Goal: Task Accomplishment & Management: Use online tool/utility

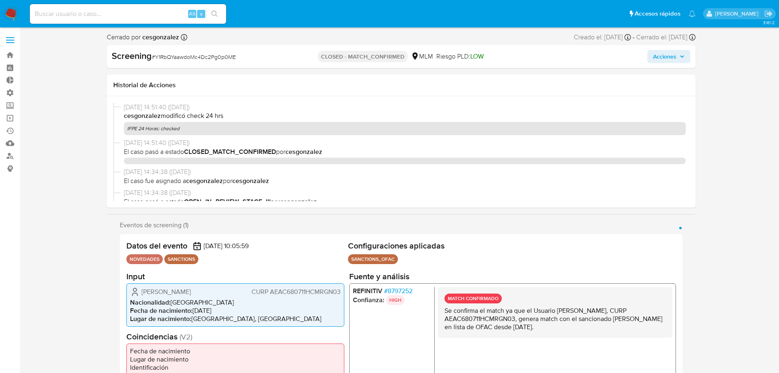
select select "10"
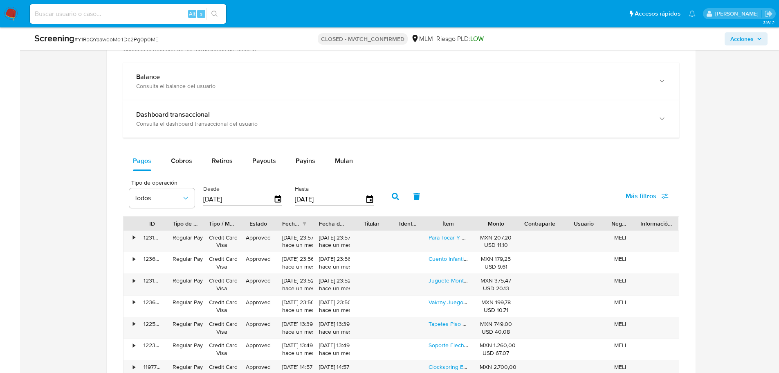
scroll to position [743, 0]
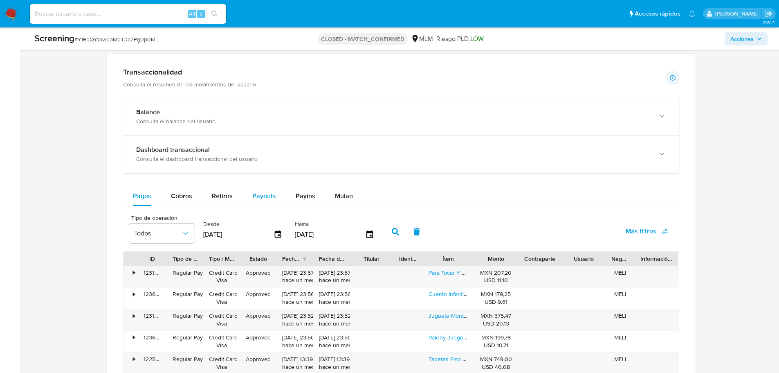
click at [275, 195] on button "Payouts" at bounding box center [264, 196] width 43 height 20
select select "10"
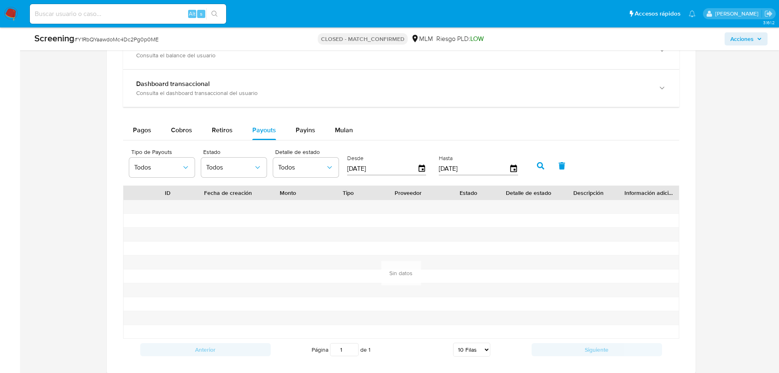
scroll to position [866, 0]
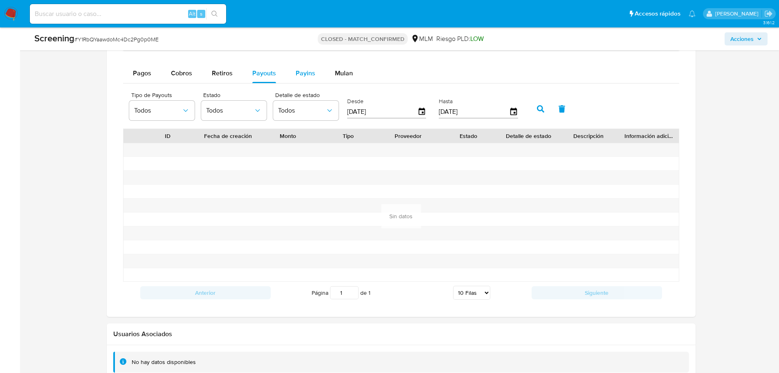
click at [299, 67] on div "Payins" at bounding box center [306, 73] width 20 height 20
select select "10"
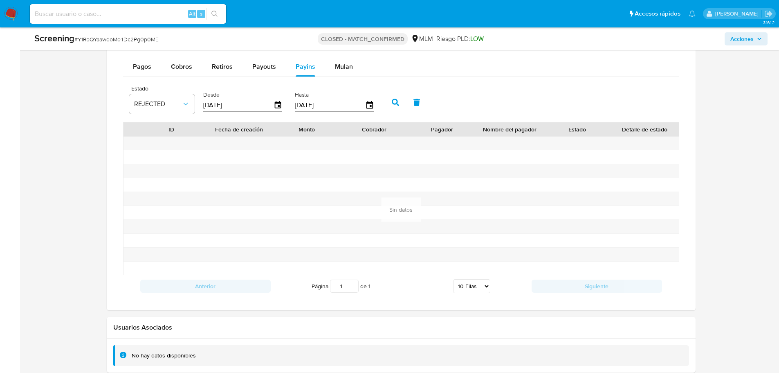
scroll to position [687, 0]
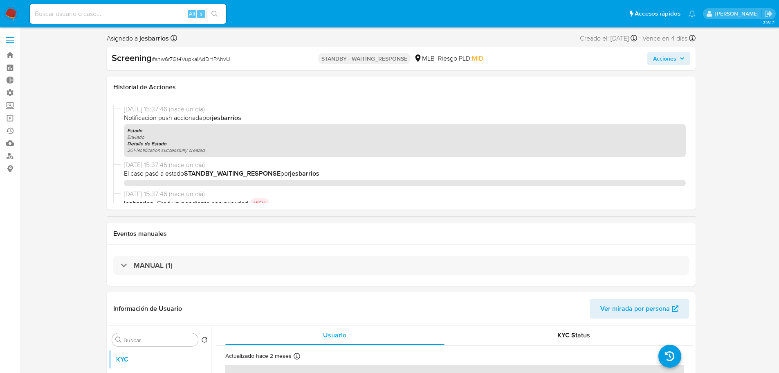
select select "10"
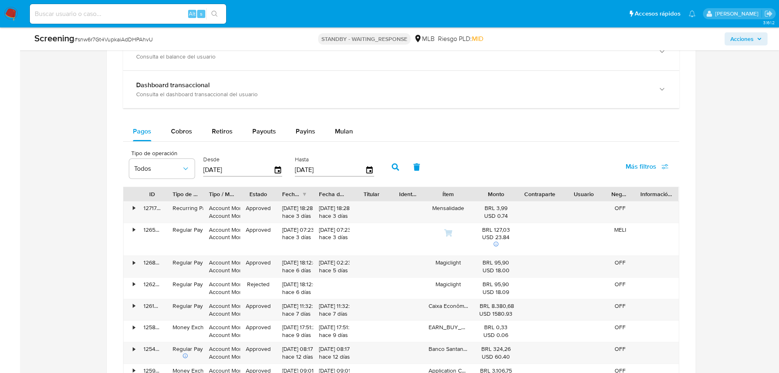
scroll to position [655, 0]
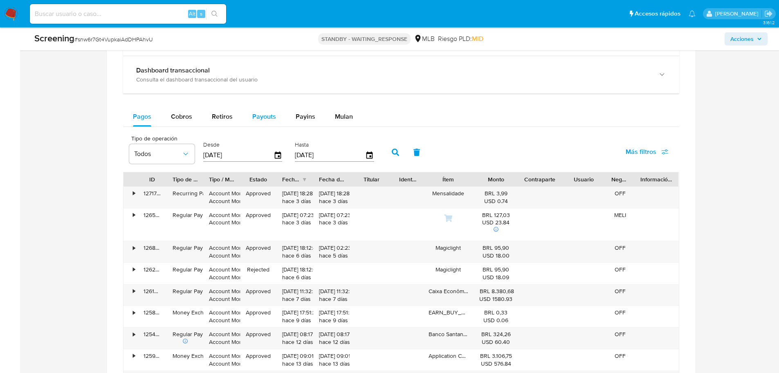
click at [264, 117] on span "Payouts" at bounding box center [264, 116] width 24 height 9
select select "10"
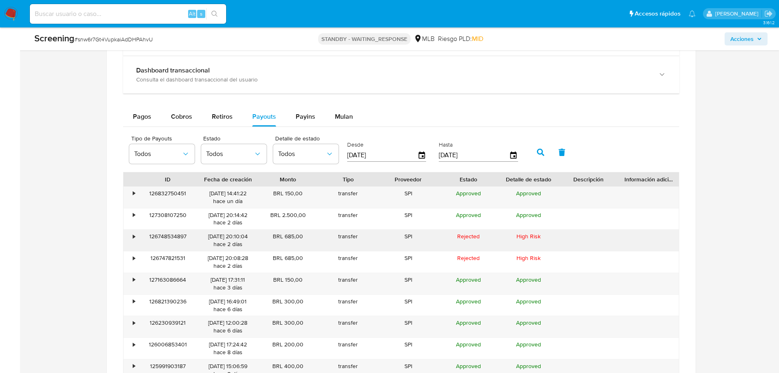
click at [131, 236] on div "•" at bounding box center [131, 240] width 14 height 21
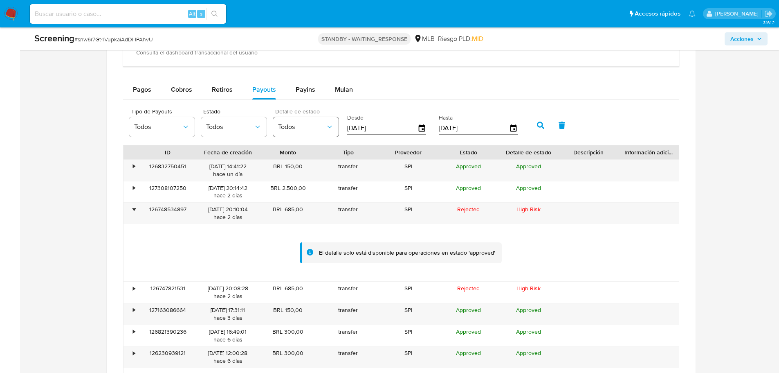
scroll to position [695, 0]
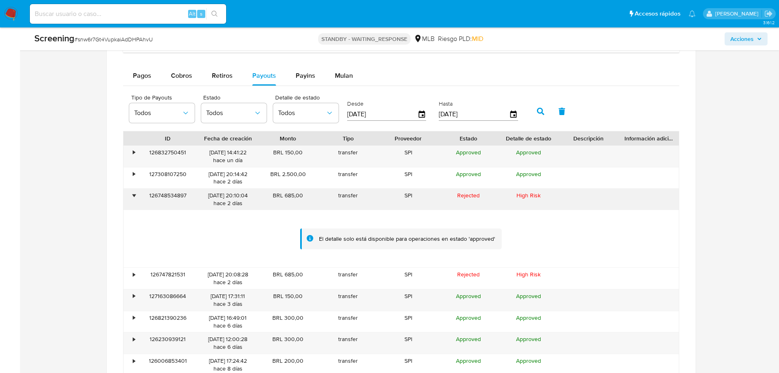
click at [128, 191] on div "•" at bounding box center [131, 199] width 14 height 21
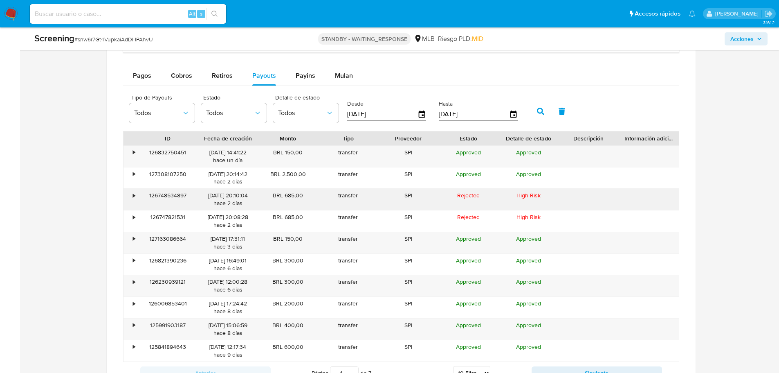
click at [134, 198] on div "•" at bounding box center [134, 195] width 2 height 8
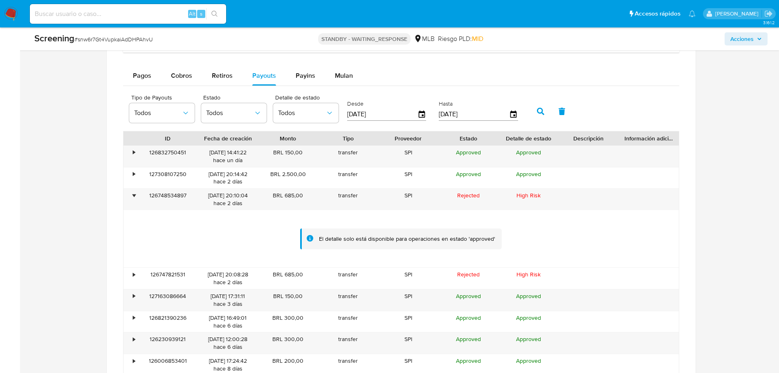
drag, startPoint x: 474, startPoint y: 236, endPoint x: 416, endPoint y: 237, distance: 58.1
click at [416, 237] on div "El detalle solo está disponible para operaciones en estado 'approved'" at bounding box center [407, 239] width 176 height 8
click at [394, 232] on div "El detalle solo está disponible para operaciones en estado 'approved'" at bounding box center [401, 238] width 202 height 21
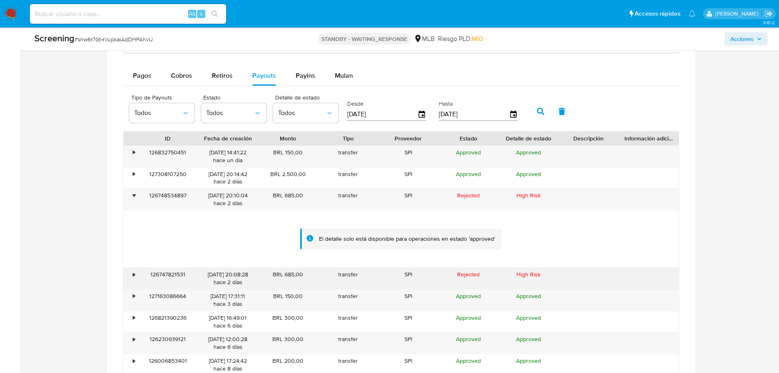
click at [134, 281] on div "•" at bounding box center [131, 278] width 14 height 21
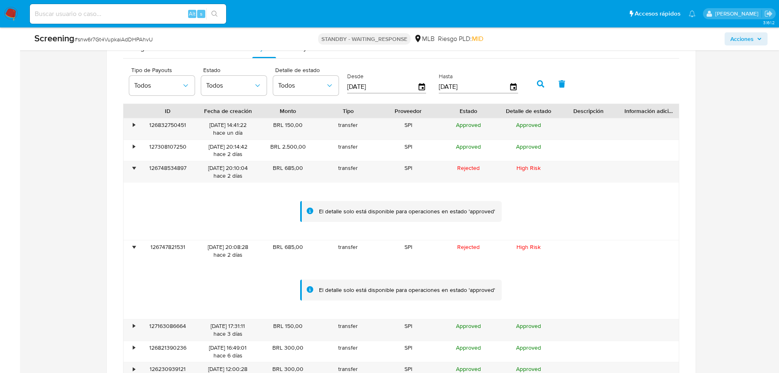
scroll to position [736, 0]
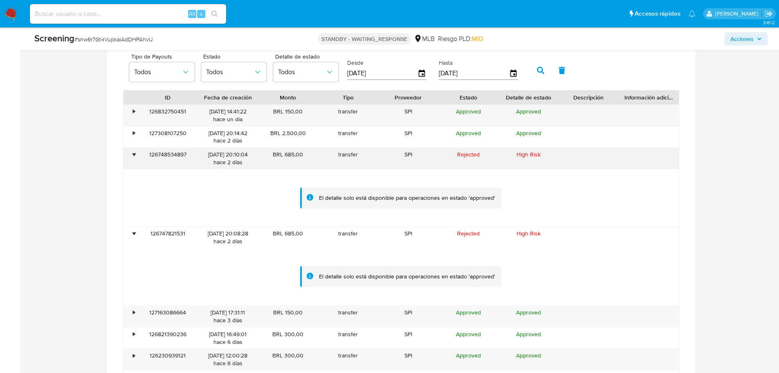
click at [163, 155] on div "126748534897" at bounding box center [168, 158] width 60 height 21
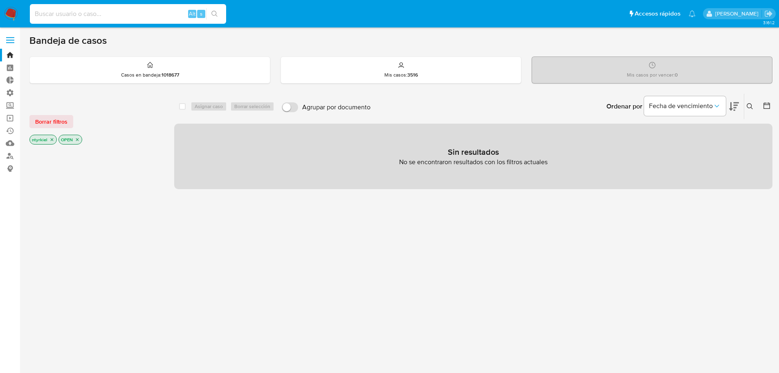
click at [117, 17] on input at bounding box center [128, 14] width 196 height 11
paste input "49BQ3o1jKP8nCGEvgAyqT5xA"
type input "49BQ3o1jKP8nCGEvgAyqT5xA"
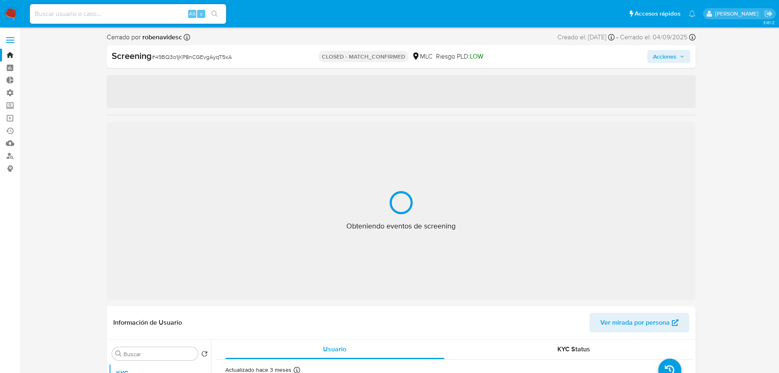
select select "10"
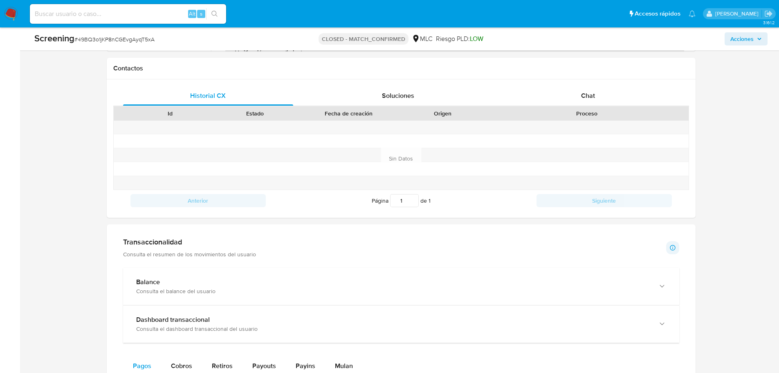
scroll to position [818, 0]
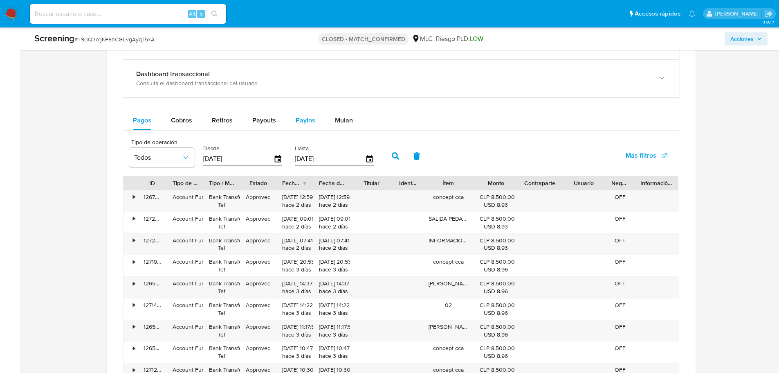
click at [293, 119] on button "Payins" at bounding box center [305, 120] width 39 height 20
select select "10"
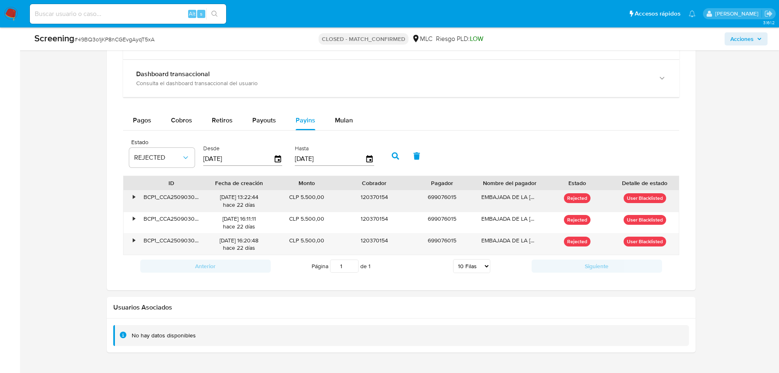
click at [133, 200] on div "•" at bounding box center [134, 197] width 2 height 8
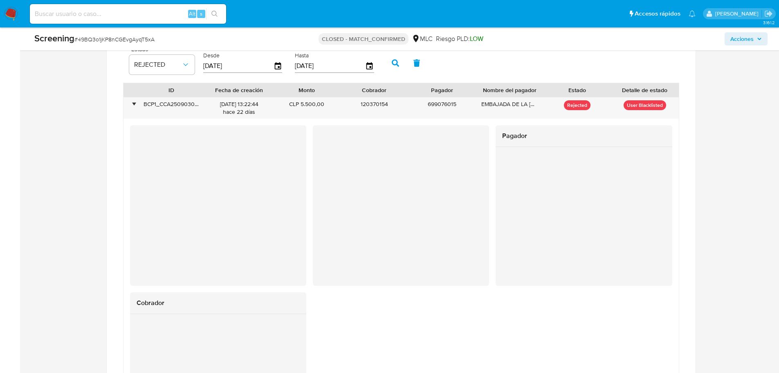
scroll to position [941, 0]
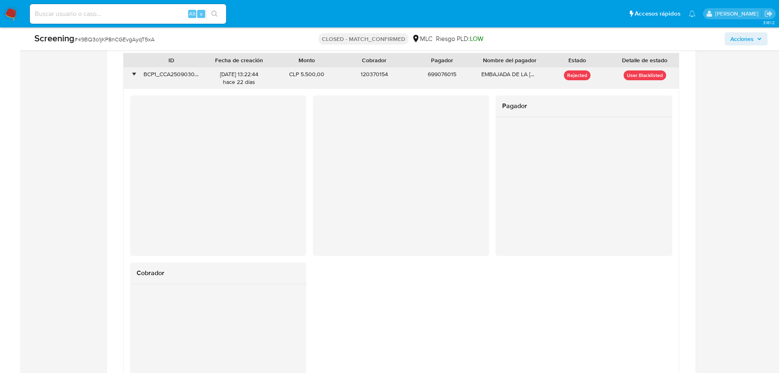
click at [133, 77] on div "•" at bounding box center [134, 74] width 2 height 8
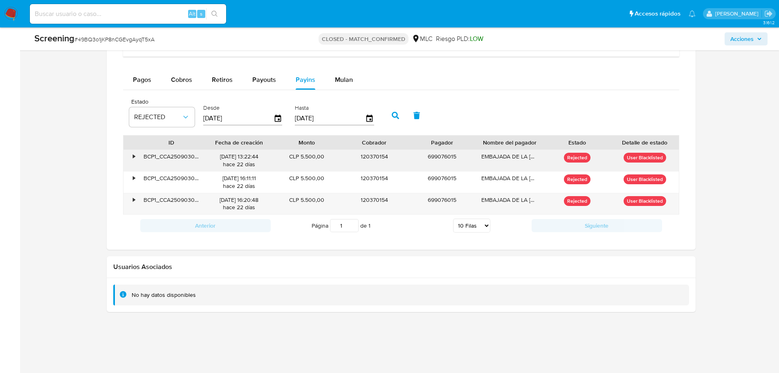
scroll to position [859, 0]
click at [133, 156] on div "•" at bounding box center [134, 157] width 2 height 8
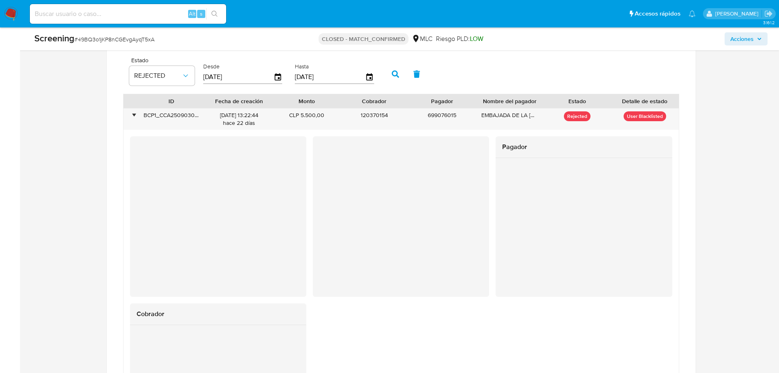
scroll to position [859, 0]
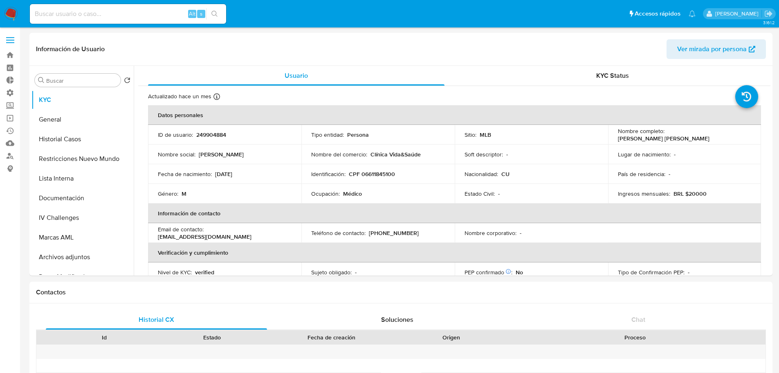
select select "10"
click at [80, 144] on button "Historial Casos" at bounding box center [80, 139] width 96 height 20
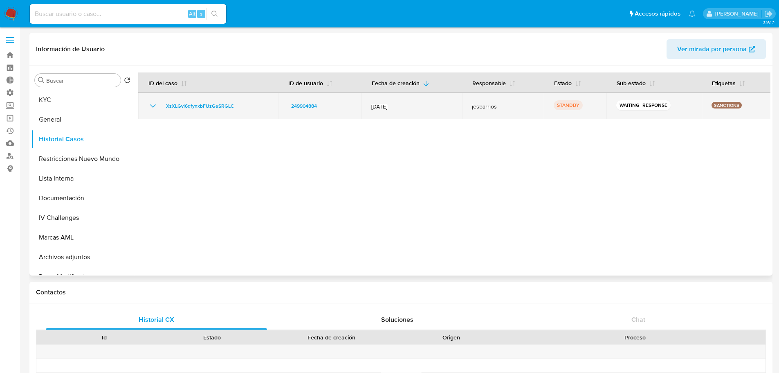
click at [221, 111] on td "XzXLGvl6qfynxbFUzGeSRGLC" at bounding box center [208, 106] width 140 height 26
click at [225, 107] on span "XzXLGvl6qfynxbFUzGeSRGLC" at bounding box center [200, 106] width 68 height 10
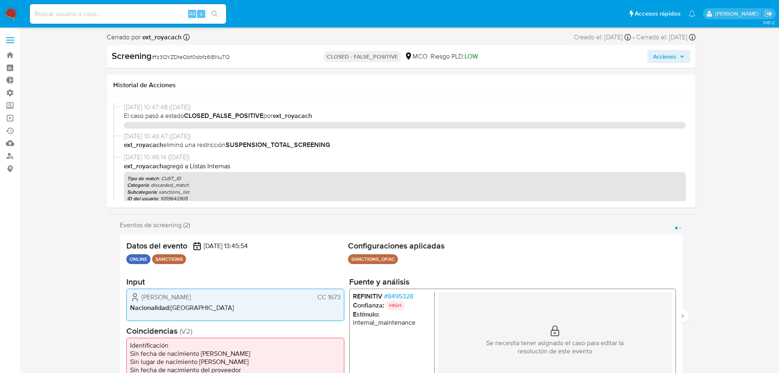
select select "10"
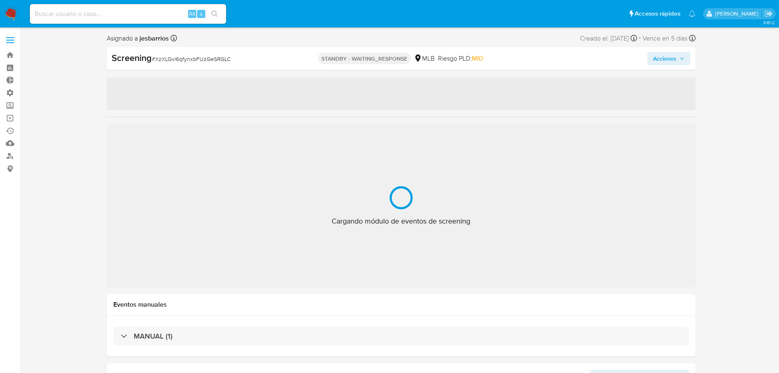
select select "10"
